Goal: Find specific page/section: Find specific page/section

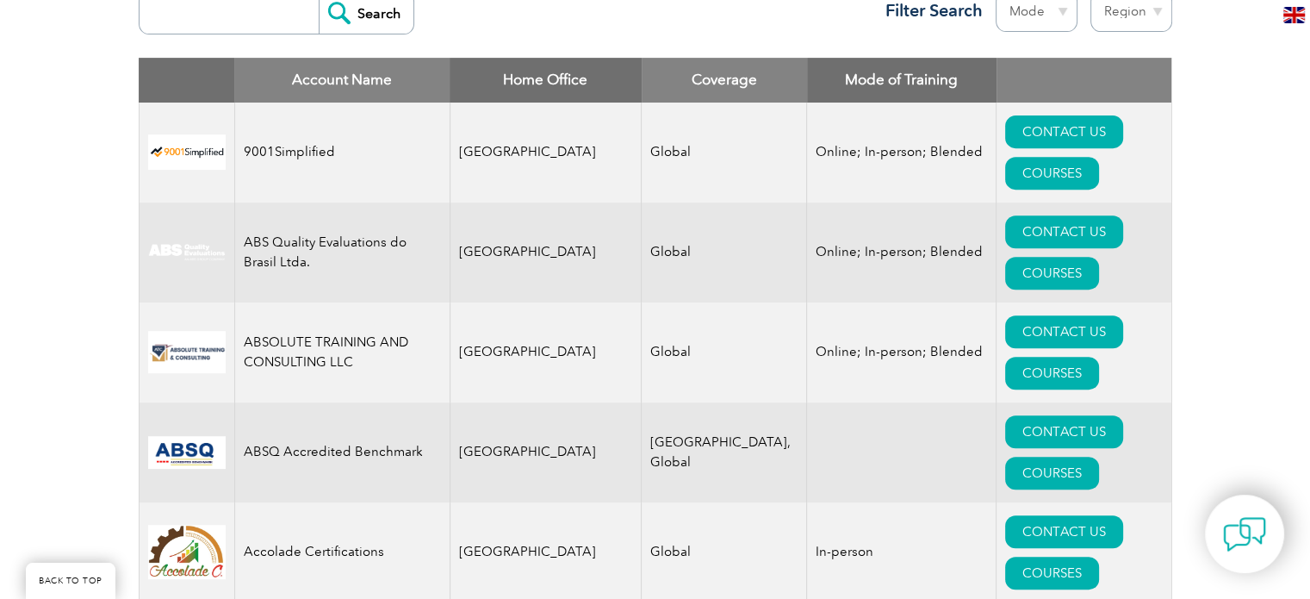
scroll to position [517, 0]
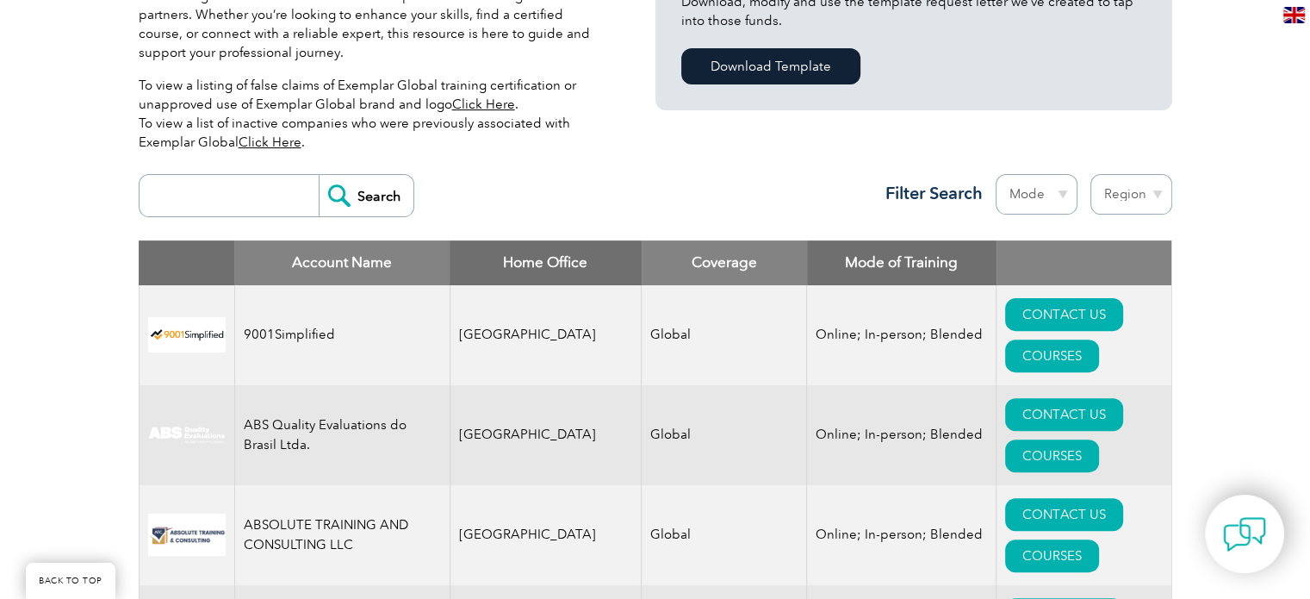
click at [276, 200] on input "search" at bounding box center [233, 195] width 171 height 41
type input "audit"
click at [319, 175] on input "Search" at bounding box center [366, 195] width 95 height 41
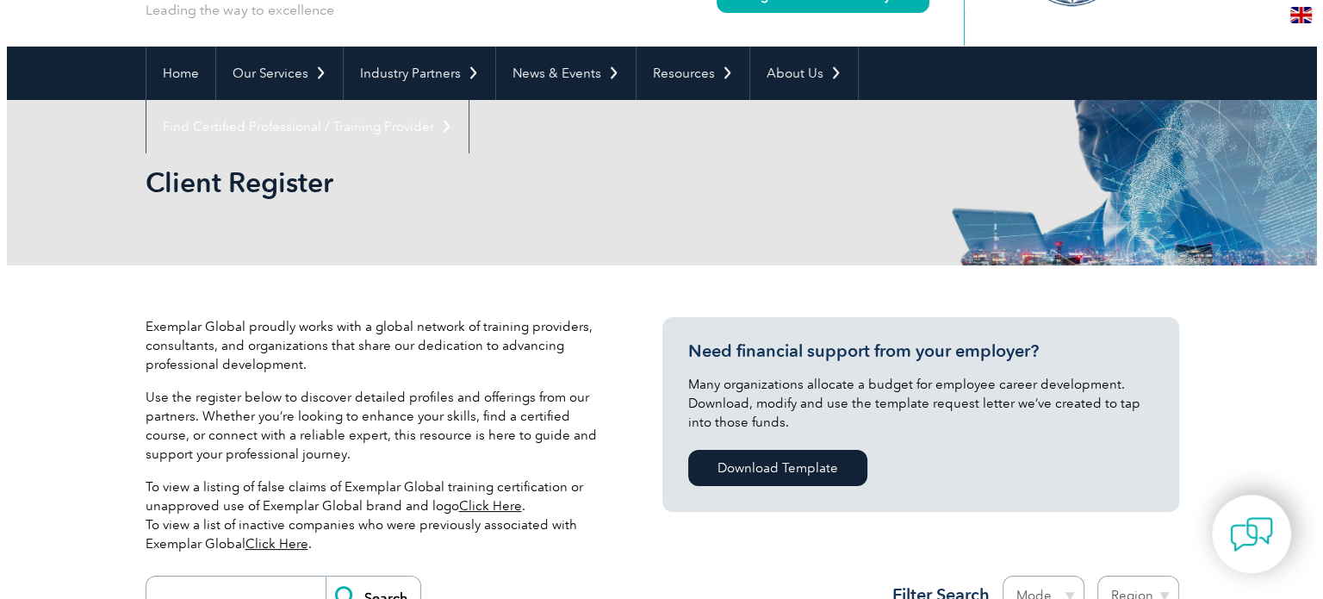
scroll to position [431, 0]
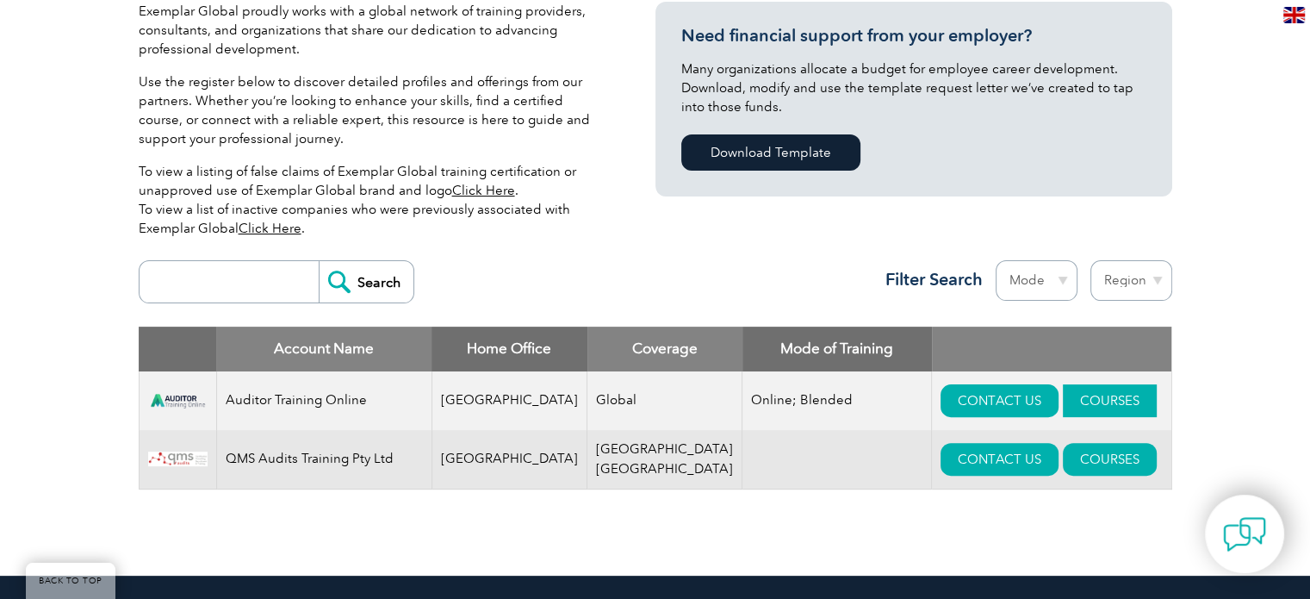
click at [1091, 395] on link "COURSES" at bounding box center [1110, 400] width 94 height 33
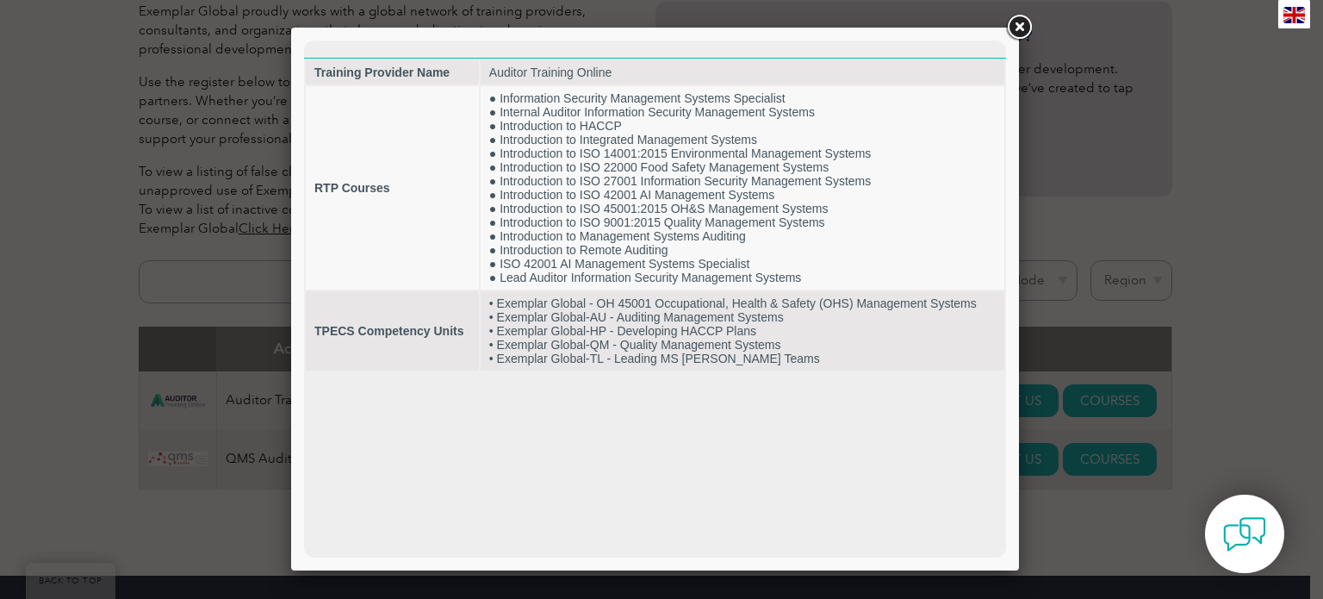
scroll to position [0, 0]
click at [1018, 27] on link at bounding box center [1019, 27] width 31 height 31
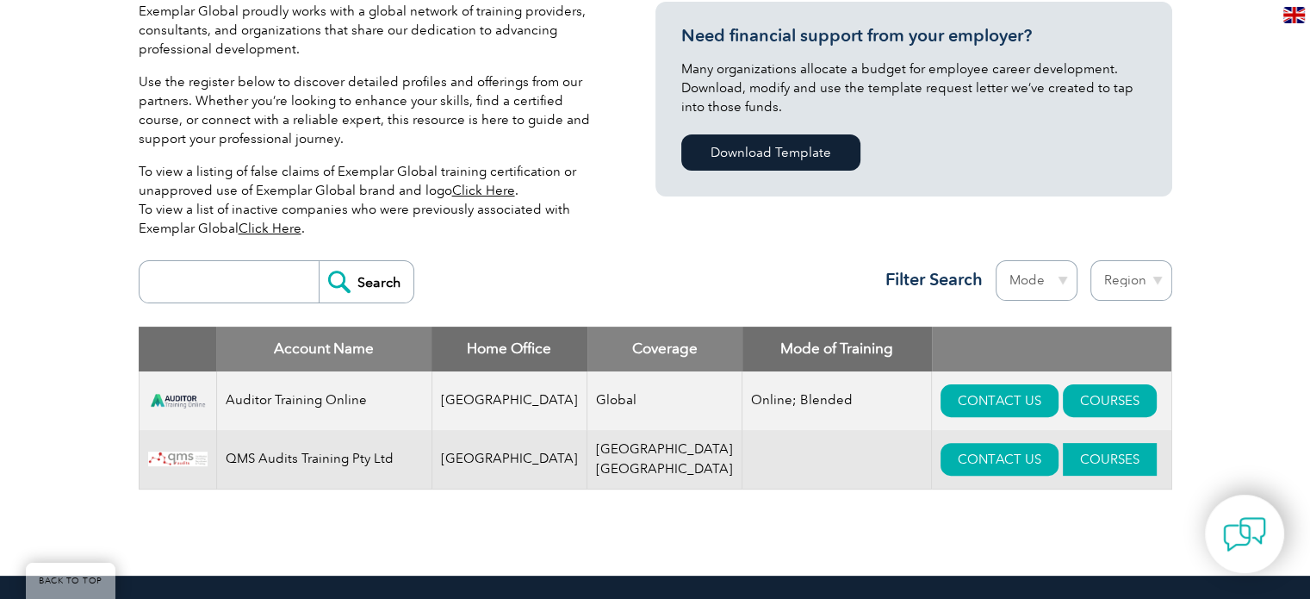
click at [1063, 451] on link "COURSES" at bounding box center [1110, 459] width 94 height 33
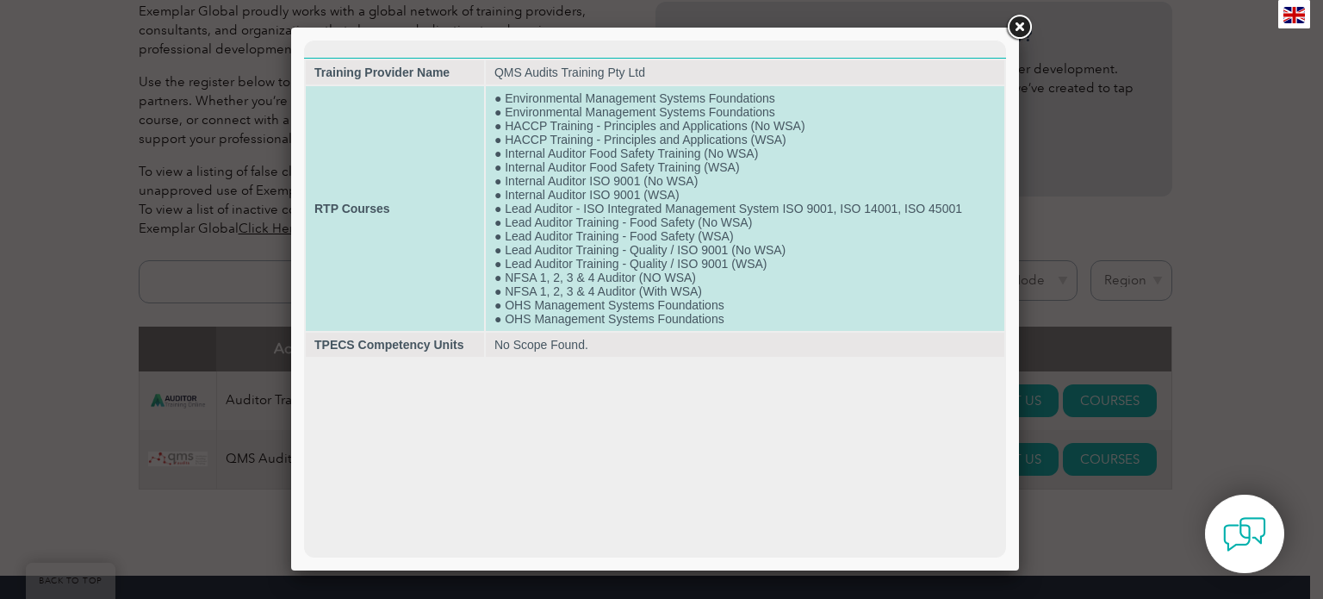
click at [609, 246] on td "● Environmental Management Systems Foundations ● Environmental Management Syste…" at bounding box center [745, 208] width 519 height 245
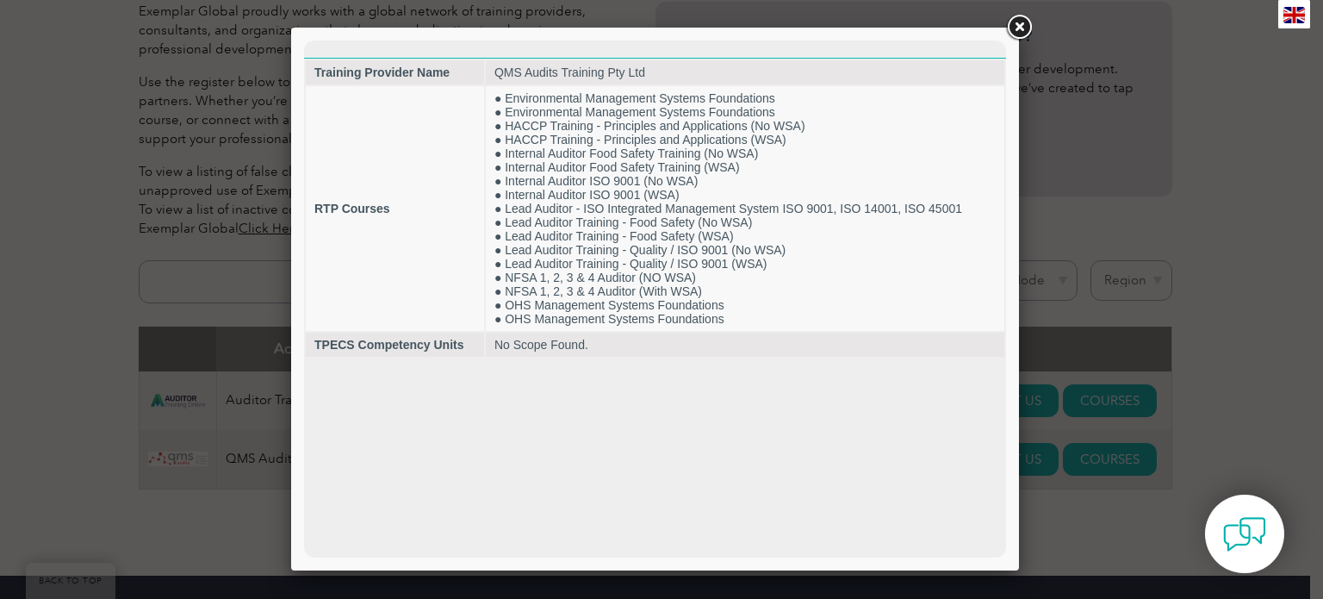
click at [1008, 30] on link at bounding box center [1019, 27] width 31 height 31
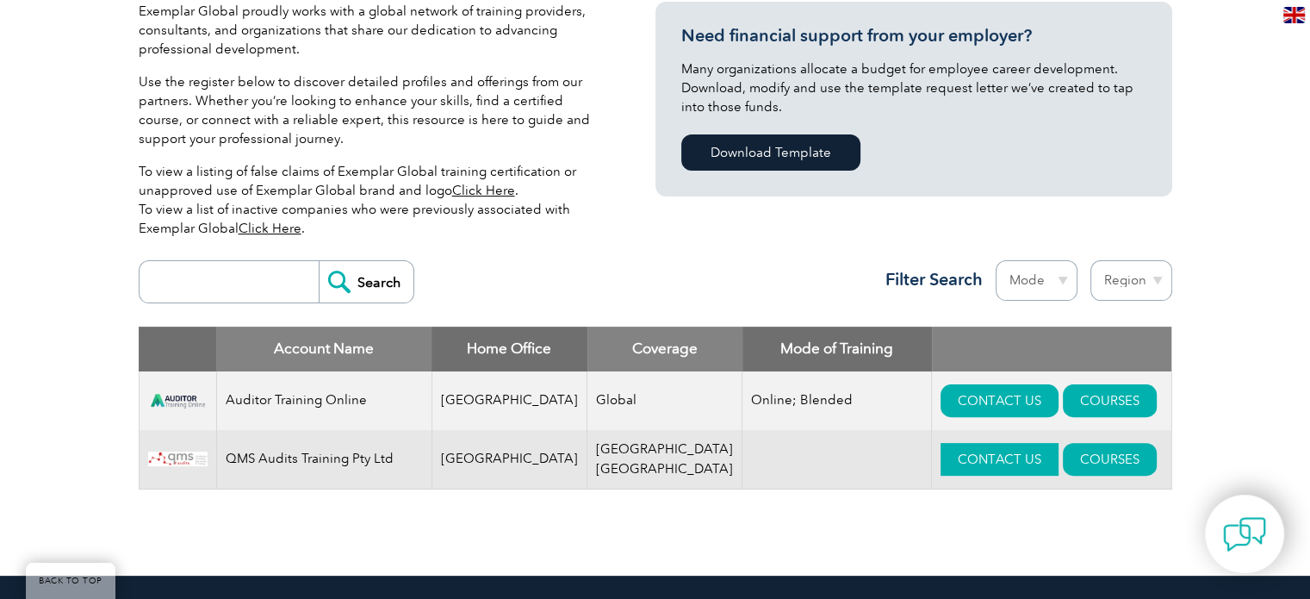
click at [941, 460] on link "CONTACT US" at bounding box center [1000, 459] width 118 height 33
